Goal: Information Seeking & Learning: Learn about a topic

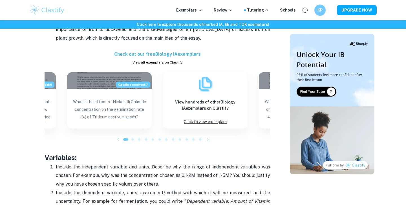
scroll to position [894, 0]
click at [127, 199] on icon "Dependent variable: Amount of Vitamin CO2 produced in cm3, measured using a gas…" at bounding box center [163, 206] width 214 height 14
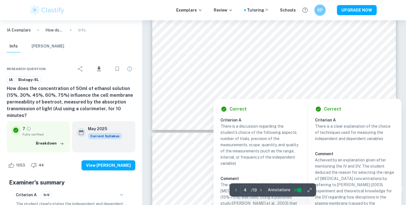
scroll to position [1282, 0]
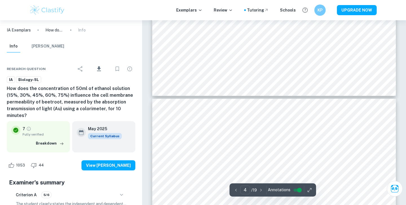
type input "5"
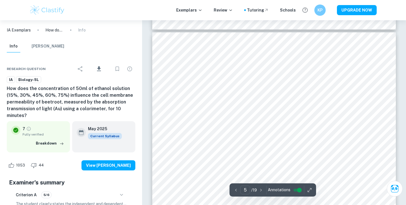
scroll to position [1388, 0]
